Goal: Task Accomplishment & Management: Manage account settings

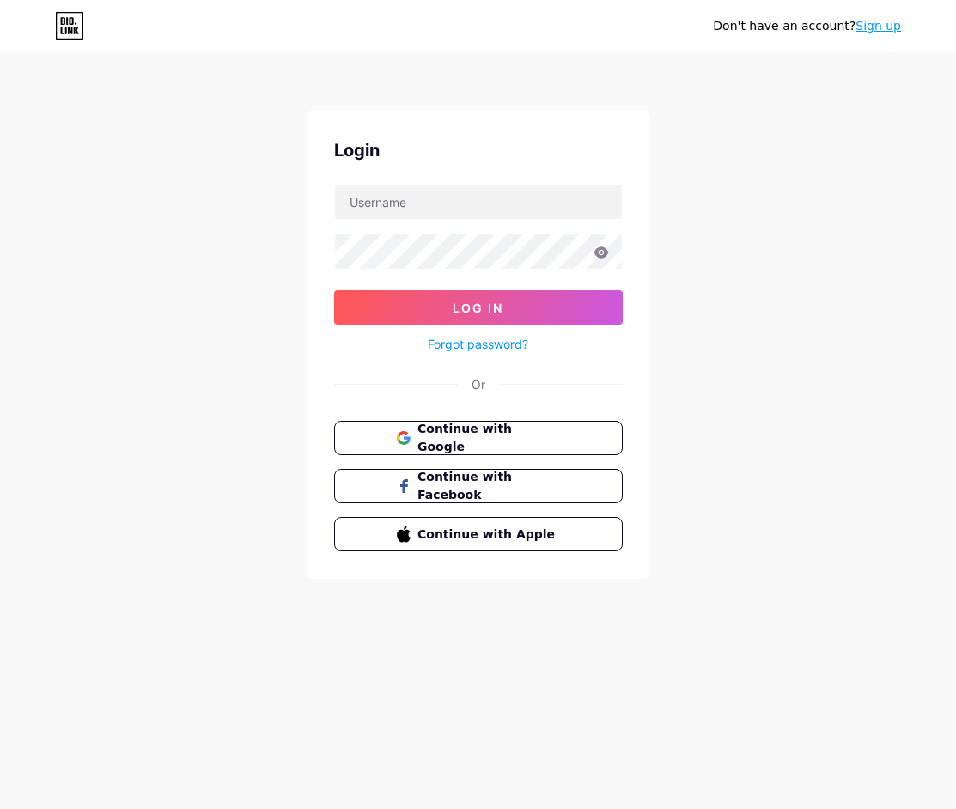
click at [487, 455] on div "Continue with Google Continue with Facebook Continue with Apple" at bounding box center [478, 486] width 289 height 131
click at [512, 437] on span "Continue with Google" at bounding box center [488, 438] width 143 height 37
click at [523, 446] on span "Continue with Google" at bounding box center [488, 438] width 143 height 37
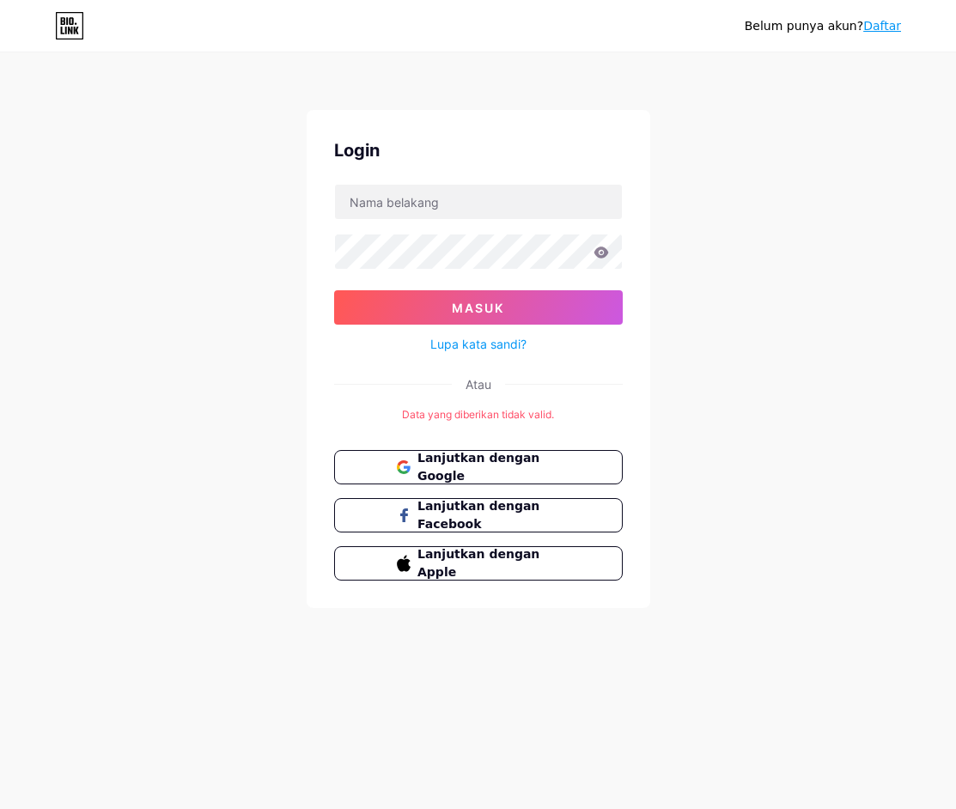
click at [743, 325] on div "Belum punya akun? Daftar Login Masuk Lupa kata sandi? Atau Data yang diberikan …" at bounding box center [478, 331] width 956 height 663
click at [522, 461] on font "Lanjutkan dengan Google" at bounding box center [479, 467] width 124 height 33
click at [506, 407] on div "The given data was invalid." at bounding box center [478, 414] width 289 height 15
